Goal: Information Seeking & Learning: Learn about a topic

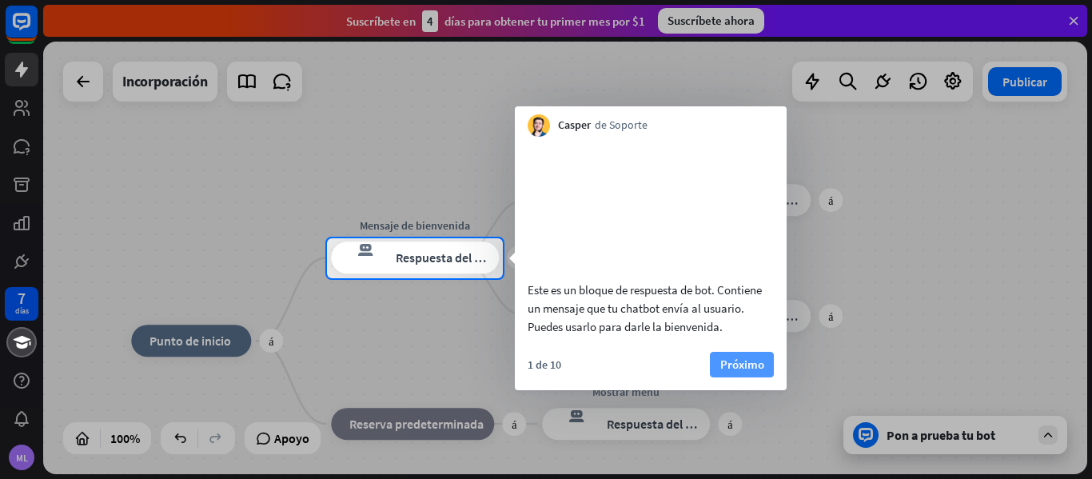
click at [756, 372] on font "Próximo" at bounding box center [742, 363] width 44 height 15
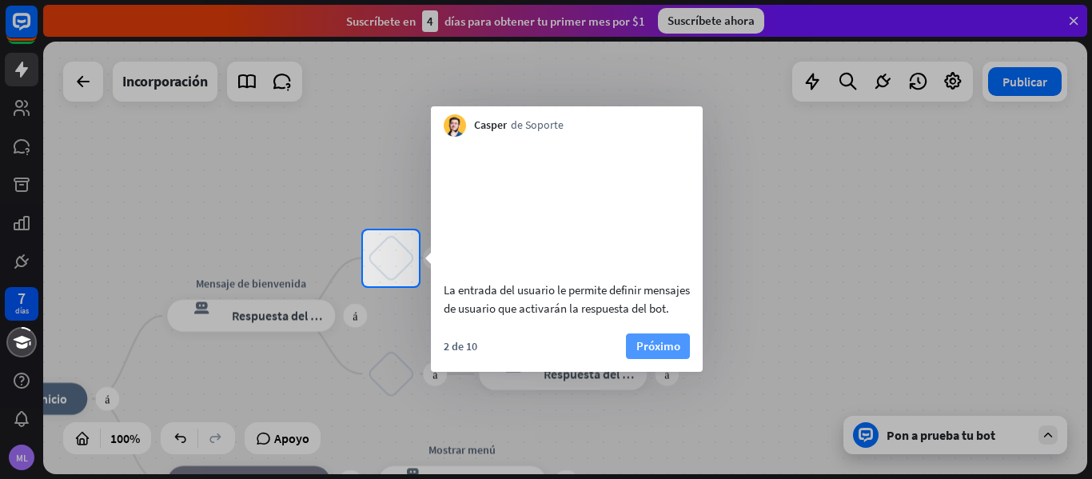
click at [658, 359] on button "Próximo" at bounding box center [658, 346] width 64 height 26
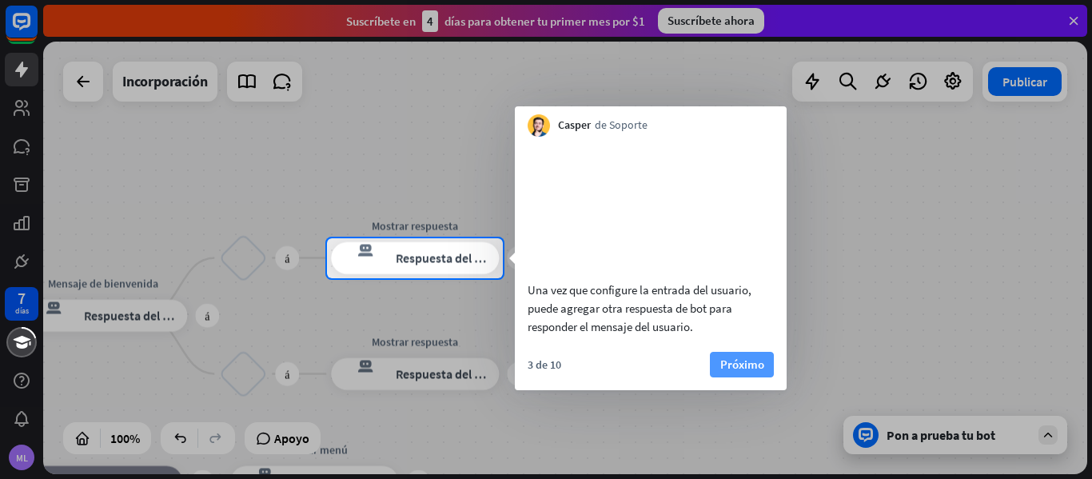
click at [728, 372] on font "Próximo" at bounding box center [742, 363] width 44 height 15
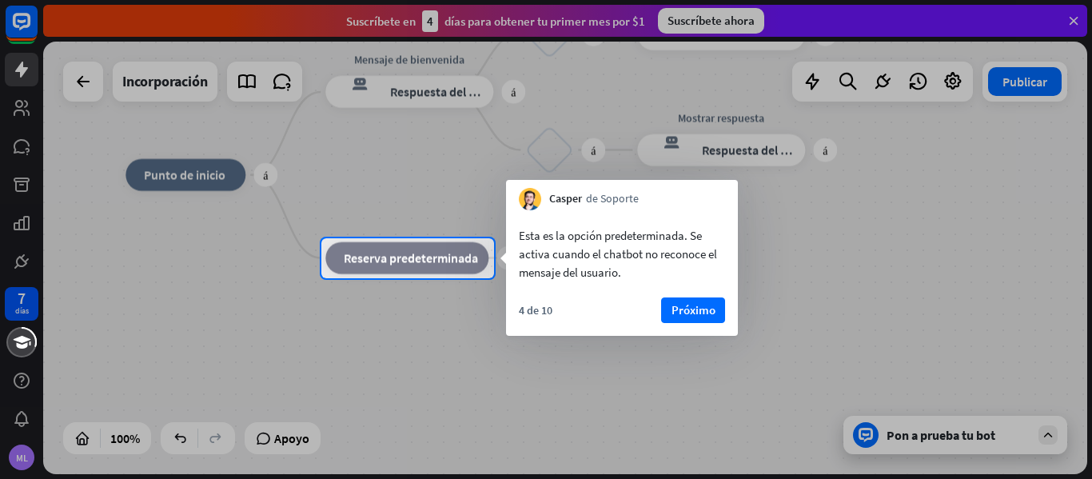
click at [696, 296] on div "Esta es la opción predeterminada. Se activa cuando el chatbot no reconoce el me…" at bounding box center [622, 272] width 232 height 125
click at [685, 312] on font "Próximo" at bounding box center [693, 309] width 44 height 15
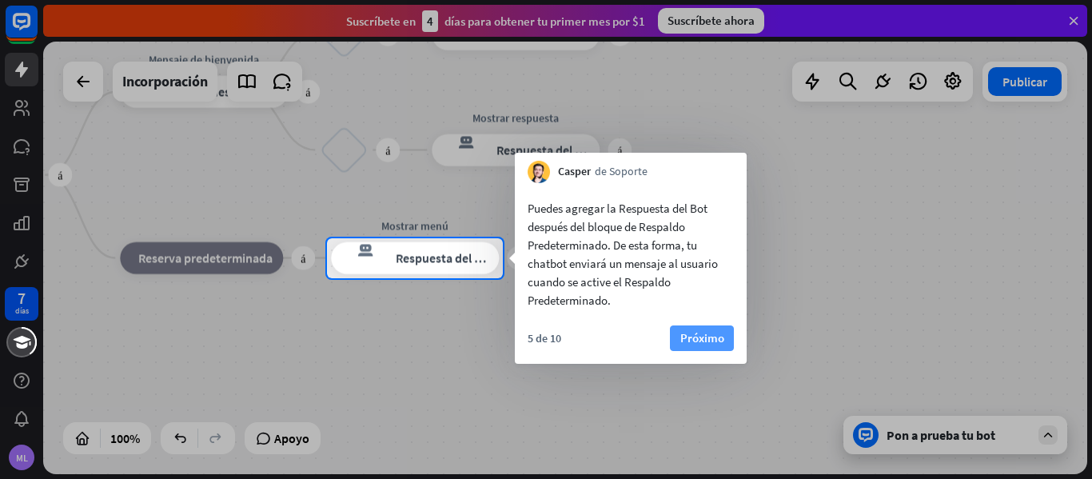
click at [702, 338] on font "Próximo" at bounding box center [702, 337] width 44 height 15
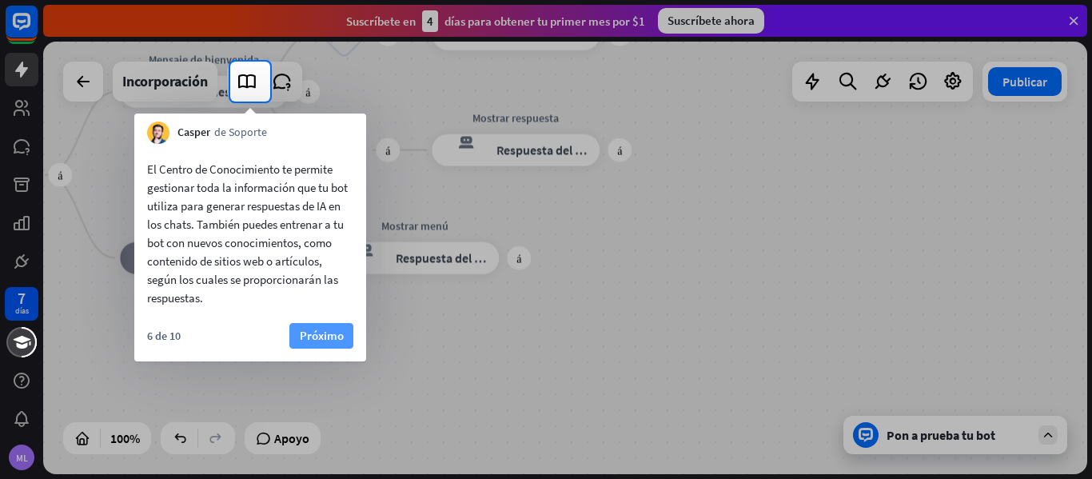
click at [333, 337] on font "Próximo" at bounding box center [322, 335] width 44 height 15
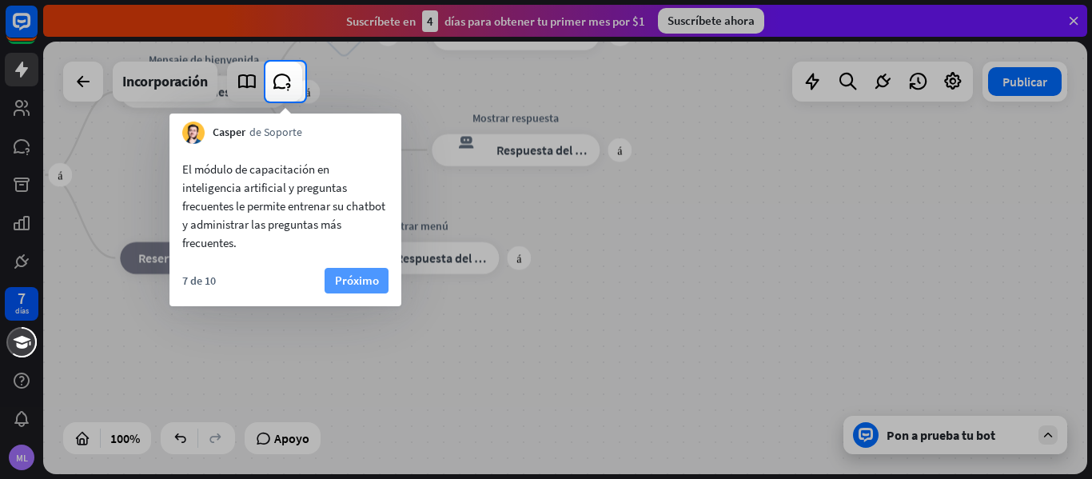
click at [367, 287] on font "Próximo" at bounding box center [357, 280] width 44 height 15
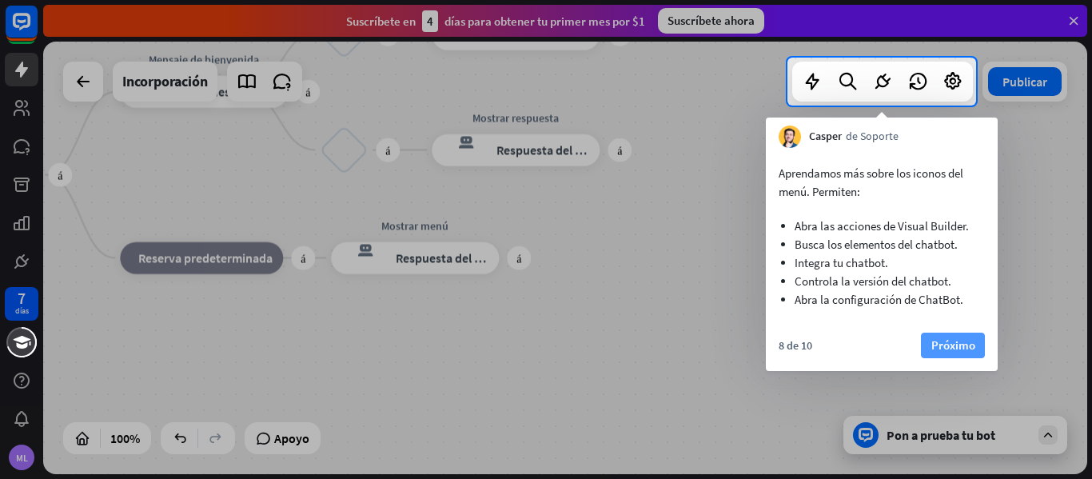
click at [930, 348] on button "Próximo" at bounding box center [953, 345] width 64 height 26
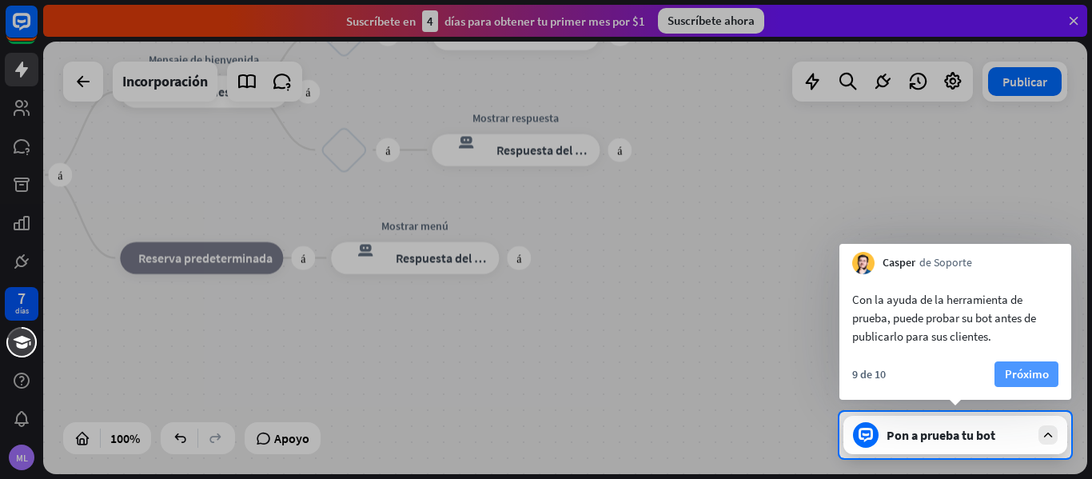
click at [1039, 384] on font "Próximo" at bounding box center [1027, 374] width 44 height 22
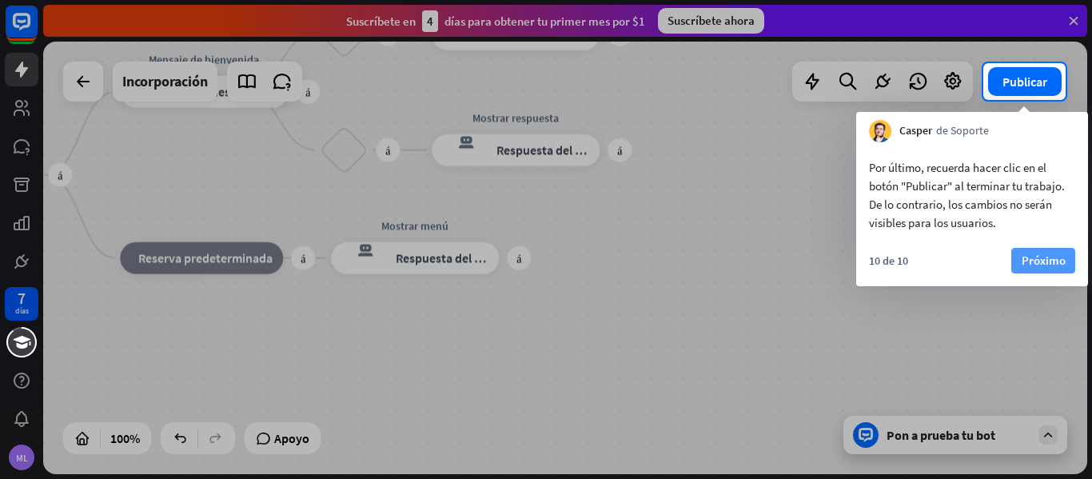
click at [1058, 265] on font "Próximo" at bounding box center [1043, 260] width 44 height 15
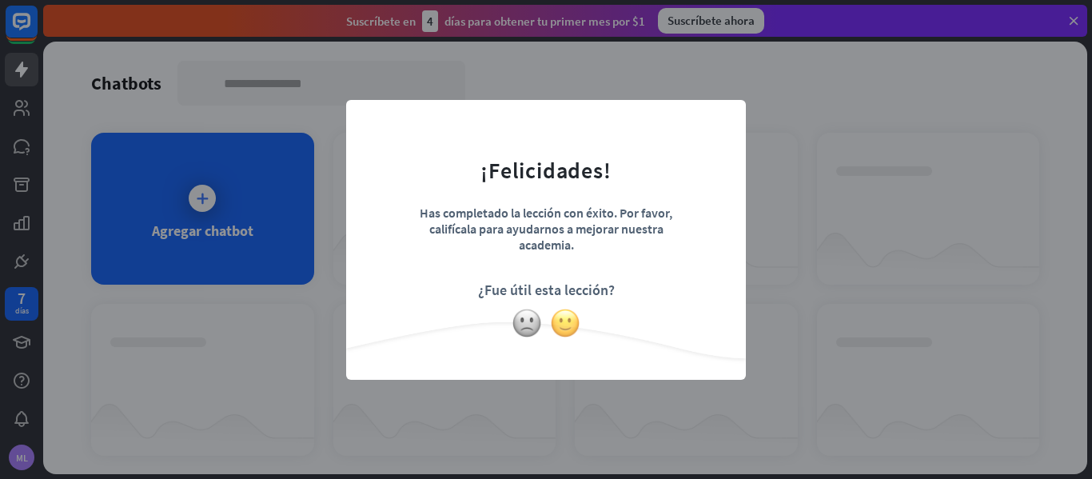
click at [563, 324] on img at bounding box center [565, 323] width 30 height 30
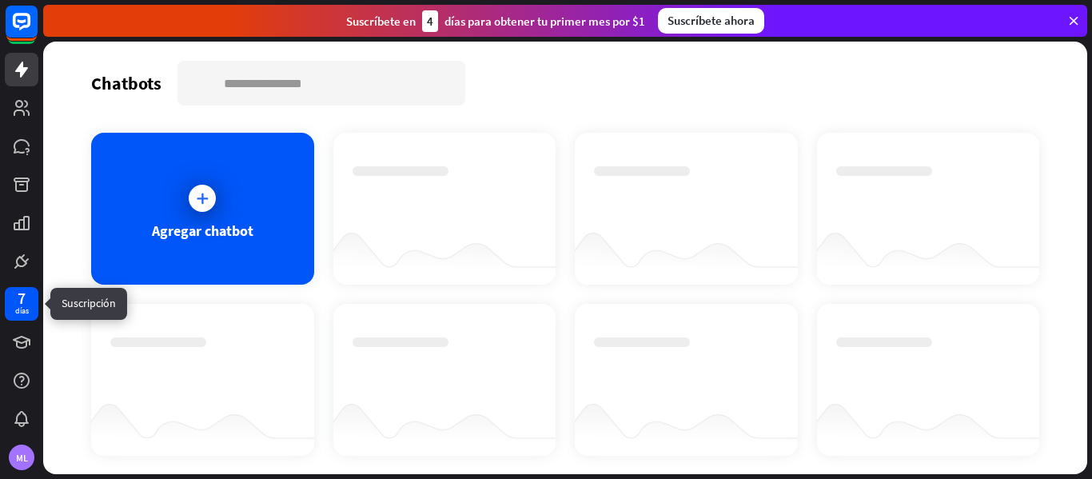
click at [20, 310] on font "días" at bounding box center [22, 310] width 14 height 10
